Goal: Task Accomplishment & Management: Use online tool/utility

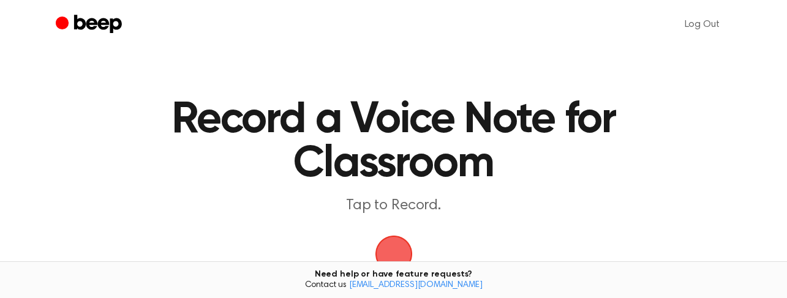
click at [401, 248] on span "button" at bounding box center [393, 254] width 37 height 37
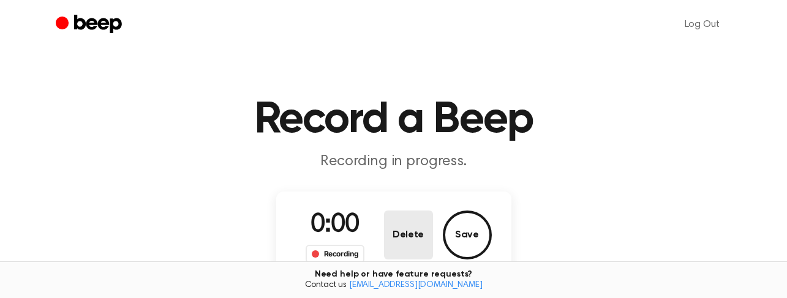
click at [401, 248] on button "Delete" at bounding box center [408, 235] width 49 height 49
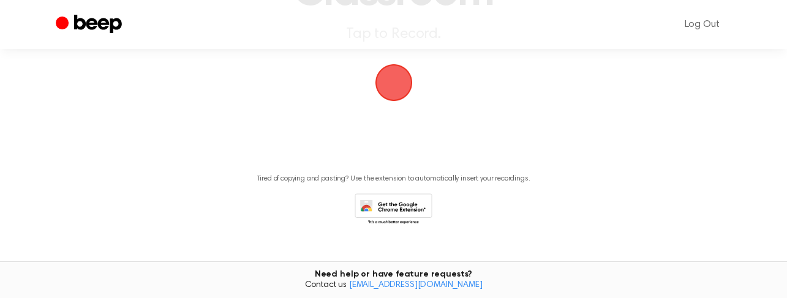
scroll to position [180, 0]
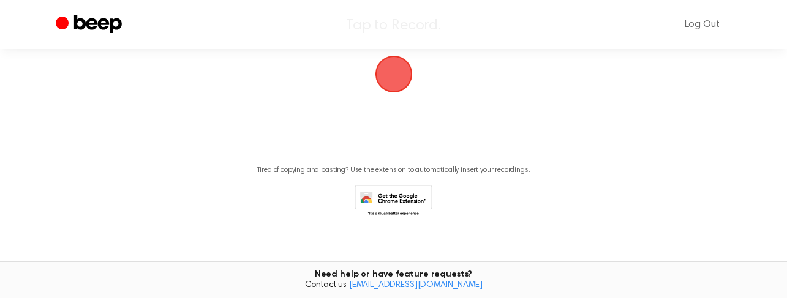
click at [388, 74] on span "button" at bounding box center [393, 74] width 37 height 37
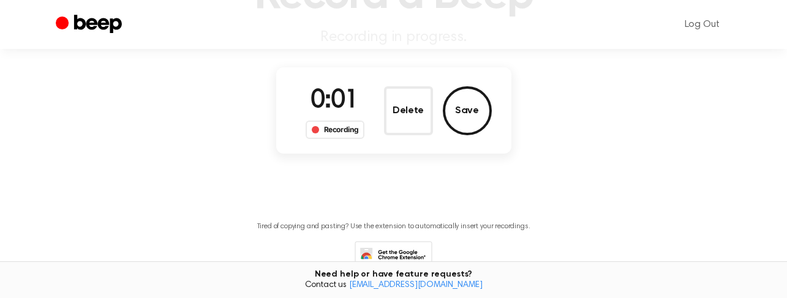
scroll to position [123, 0]
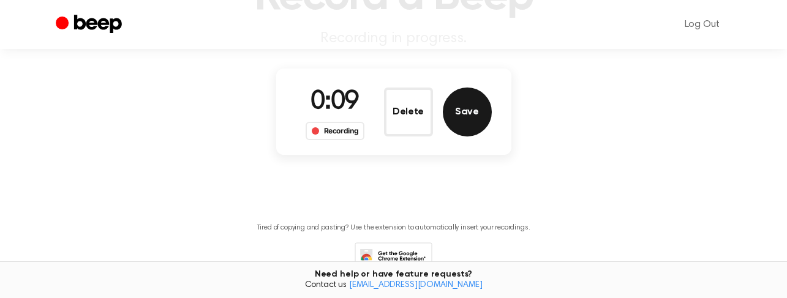
click at [472, 130] on button "Save" at bounding box center [467, 112] width 49 height 49
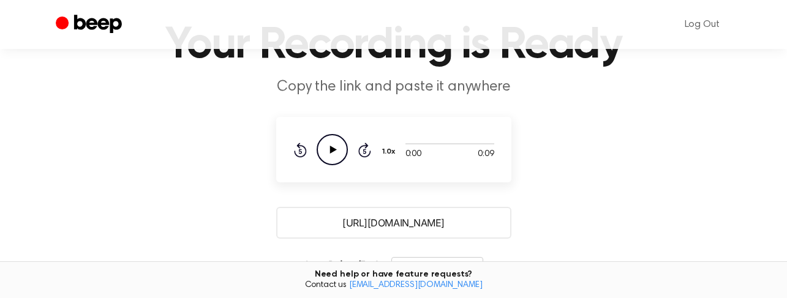
scroll to position [72, 0]
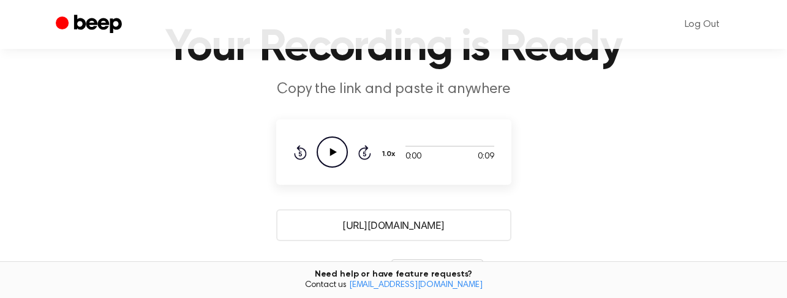
click at [332, 156] on icon "Play Audio" at bounding box center [332, 152] width 31 height 31
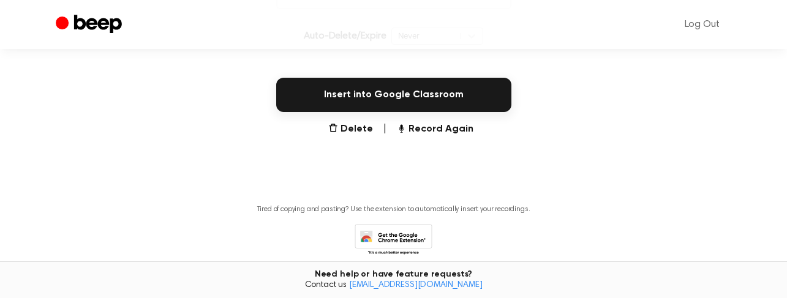
scroll to position [312, 0]
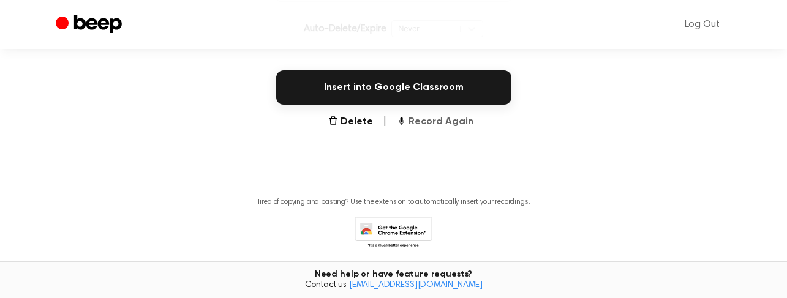
click at [425, 121] on button "Record Again" at bounding box center [434, 122] width 77 height 15
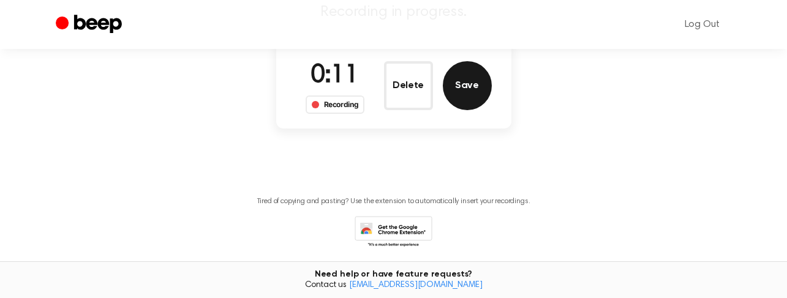
click at [476, 76] on button "Save" at bounding box center [467, 85] width 49 height 49
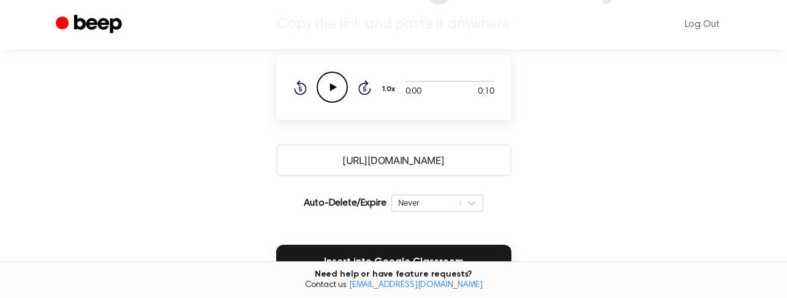
scroll to position [135, 0]
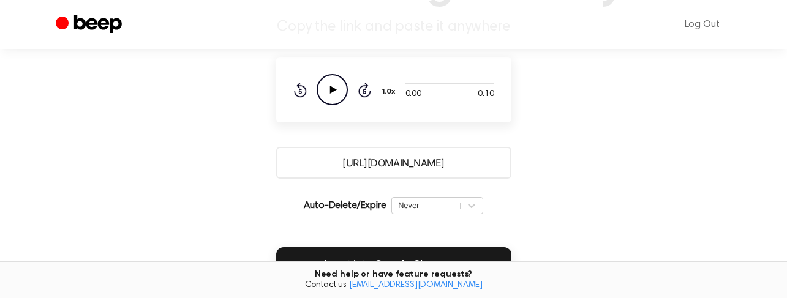
click at [330, 96] on icon "Play Audio" at bounding box center [332, 89] width 31 height 31
click at [305, 88] on icon at bounding box center [300, 90] width 13 height 15
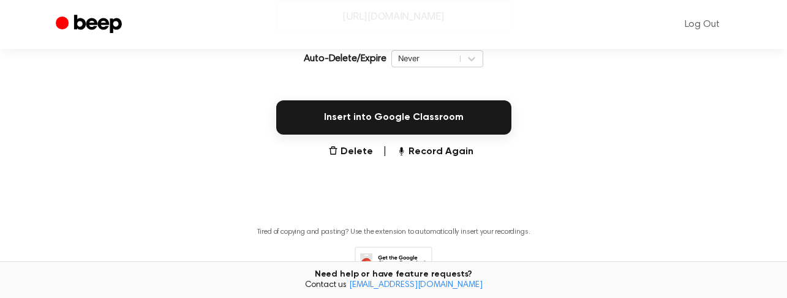
scroll to position [294, 0]
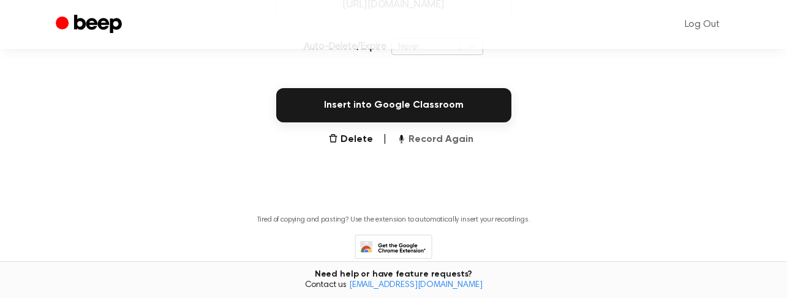
click at [443, 138] on button "Record Again" at bounding box center [434, 139] width 77 height 15
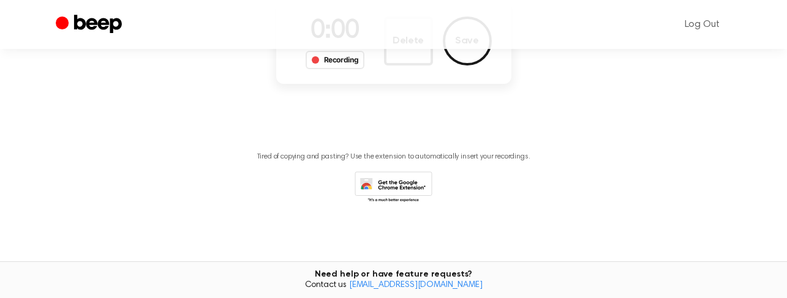
scroll to position [131, 0]
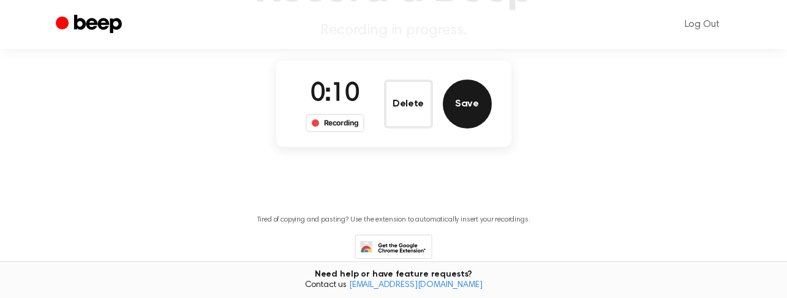
click at [464, 111] on button "Save" at bounding box center [467, 104] width 49 height 49
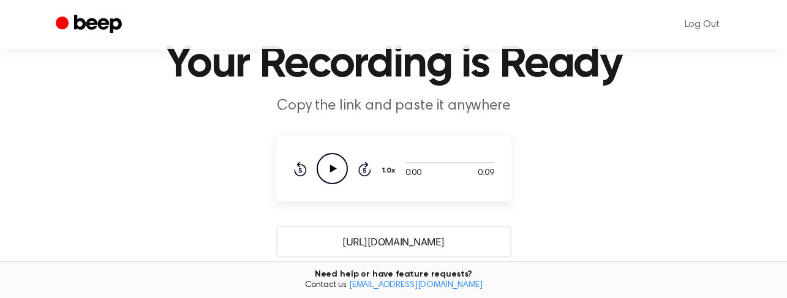
scroll to position [51, 0]
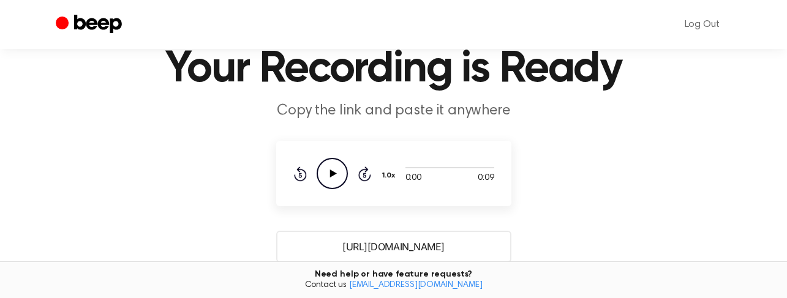
click at [317, 172] on icon "Play Audio" at bounding box center [332, 173] width 31 height 31
click at [286, 179] on div "0:05 0:09 Your browser does not support the [object Object] element. 1.0x Rewin…" at bounding box center [393, 174] width 235 height 66
click at [303, 173] on icon "Rewind 5 seconds" at bounding box center [299, 174] width 13 height 16
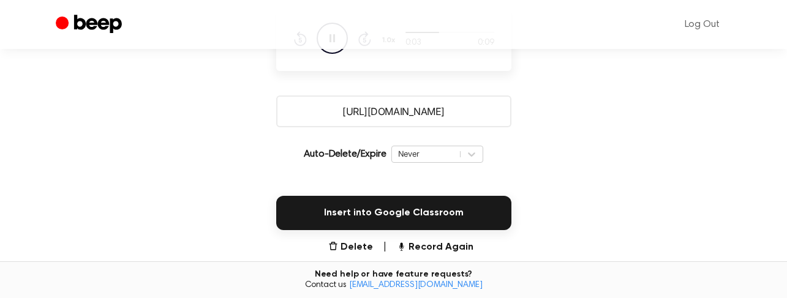
scroll to position [191, 0]
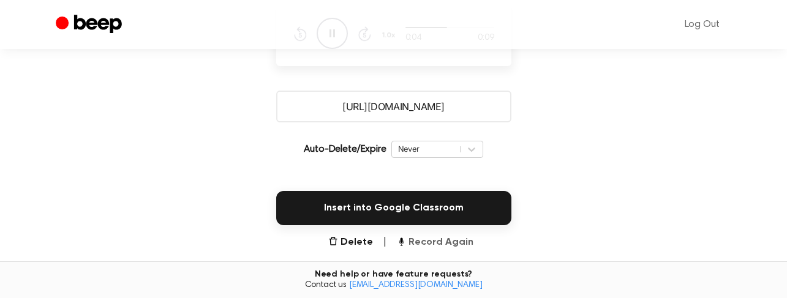
click at [418, 247] on button "Record Again" at bounding box center [434, 242] width 77 height 15
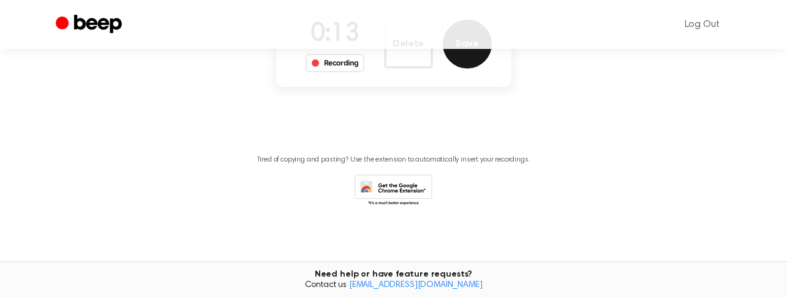
click at [474, 55] on button "Save" at bounding box center [467, 44] width 49 height 49
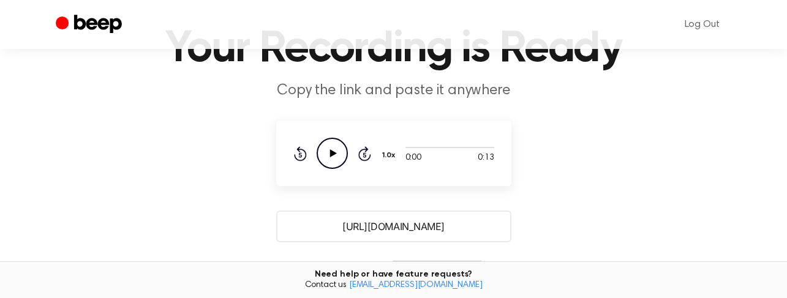
scroll to position [73, 0]
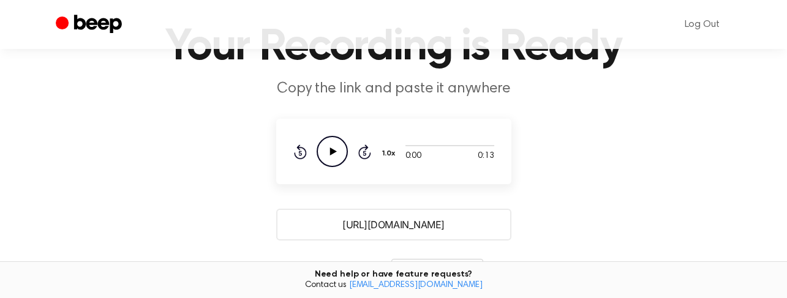
click at [326, 149] on icon "Play Audio" at bounding box center [332, 151] width 31 height 31
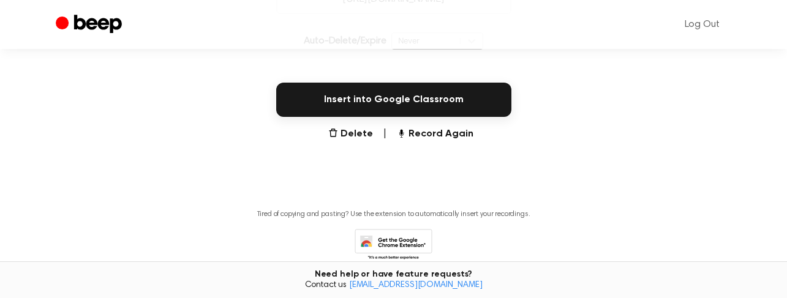
scroll to position [293, 0]
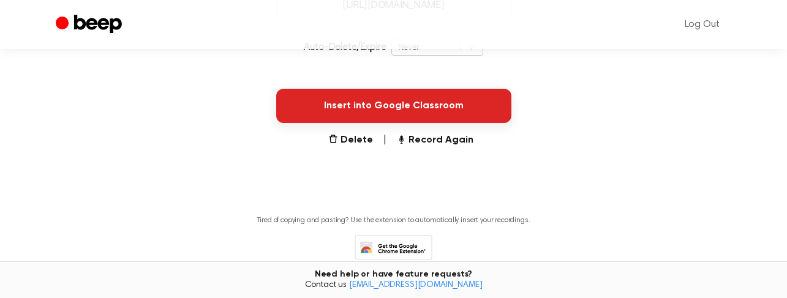
click at [412, 105] on button "Insert into Google Classroom" at bounding box center [393, 106] width 235 height 34
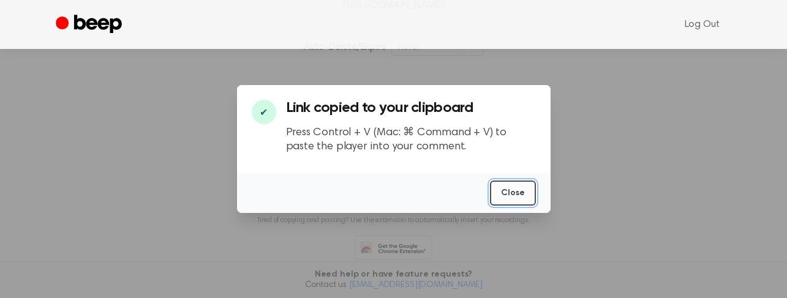
click at [504, 197] on button "Close" at bounding box center [513, 193] width 46 height 25
